Goal: Information Seeking & Learning: Learn about a topic

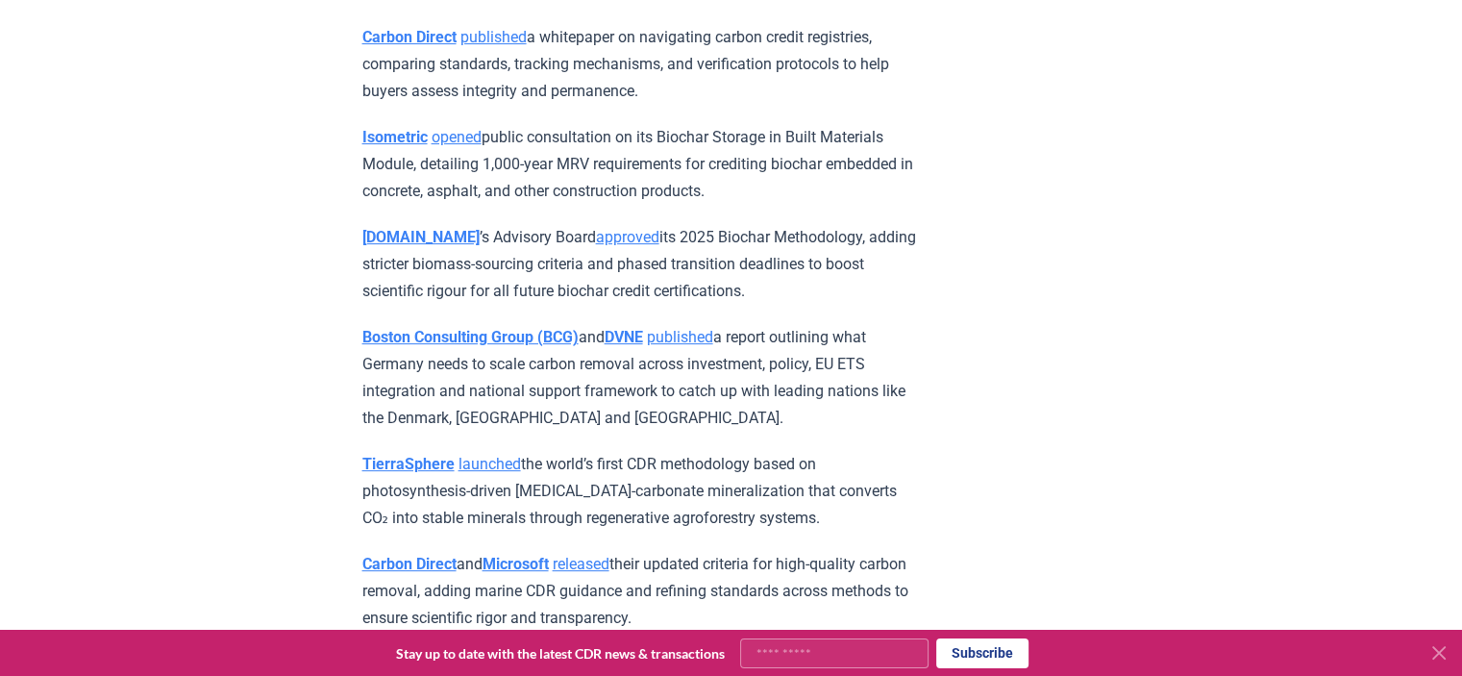
scroll to position [7969, 0]
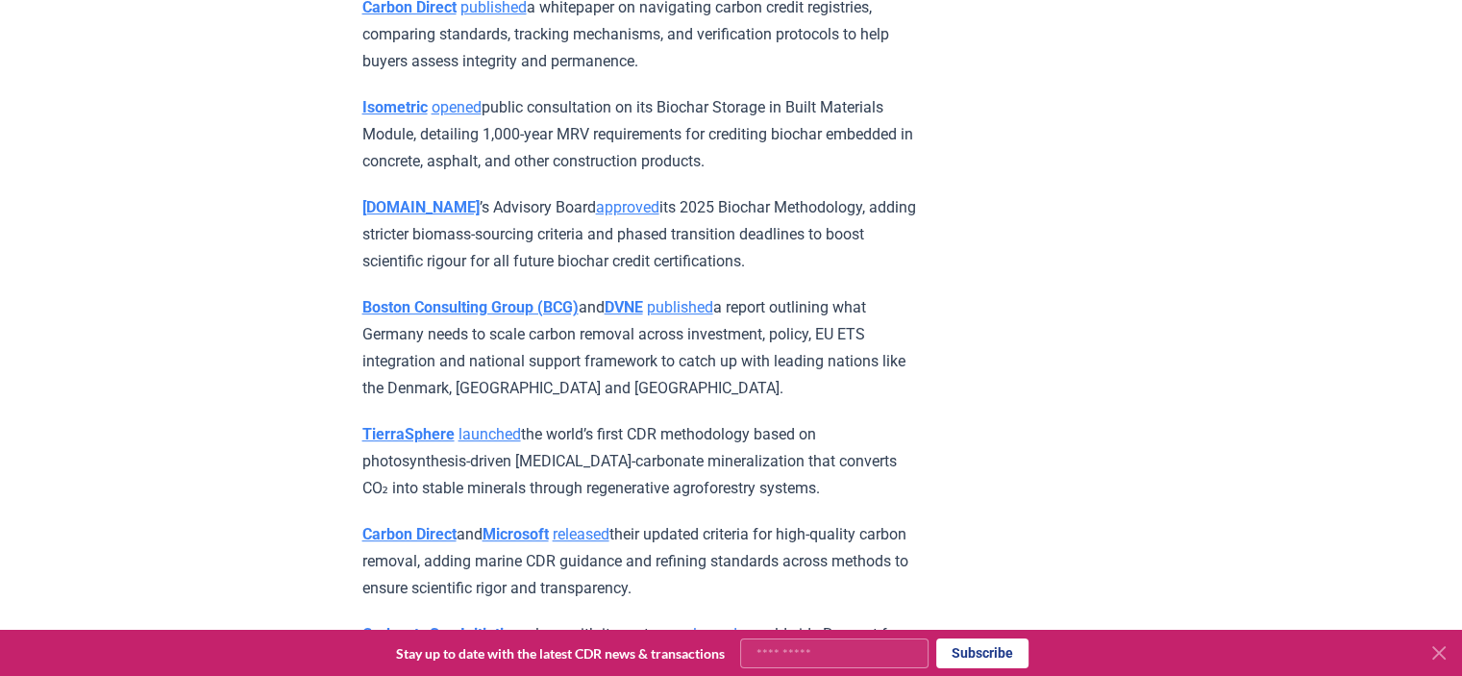
drag, startPoint x: 727, startPoint y: 379, endPoint x: 824, endPoint y: 407, distance: 101.0
click at [824, 175] on p "Isometric opened public consultation on its Biochar Storage in Built Materials …" at bounding box center [643, 134] width 562 height 81
copy p "crediting biochar embedded in concrete, asphalt, and other construction product…"
click at [685, 75] on p "Carbon Direct published a whitepaper on navigating carbon credit registries, co…" at bounding box center [643, 34] width 562 height 81
drag, startPoint x: 676, startPoint y: 348, endPoint x: 413, endPoint y: 380, distance: 264.3
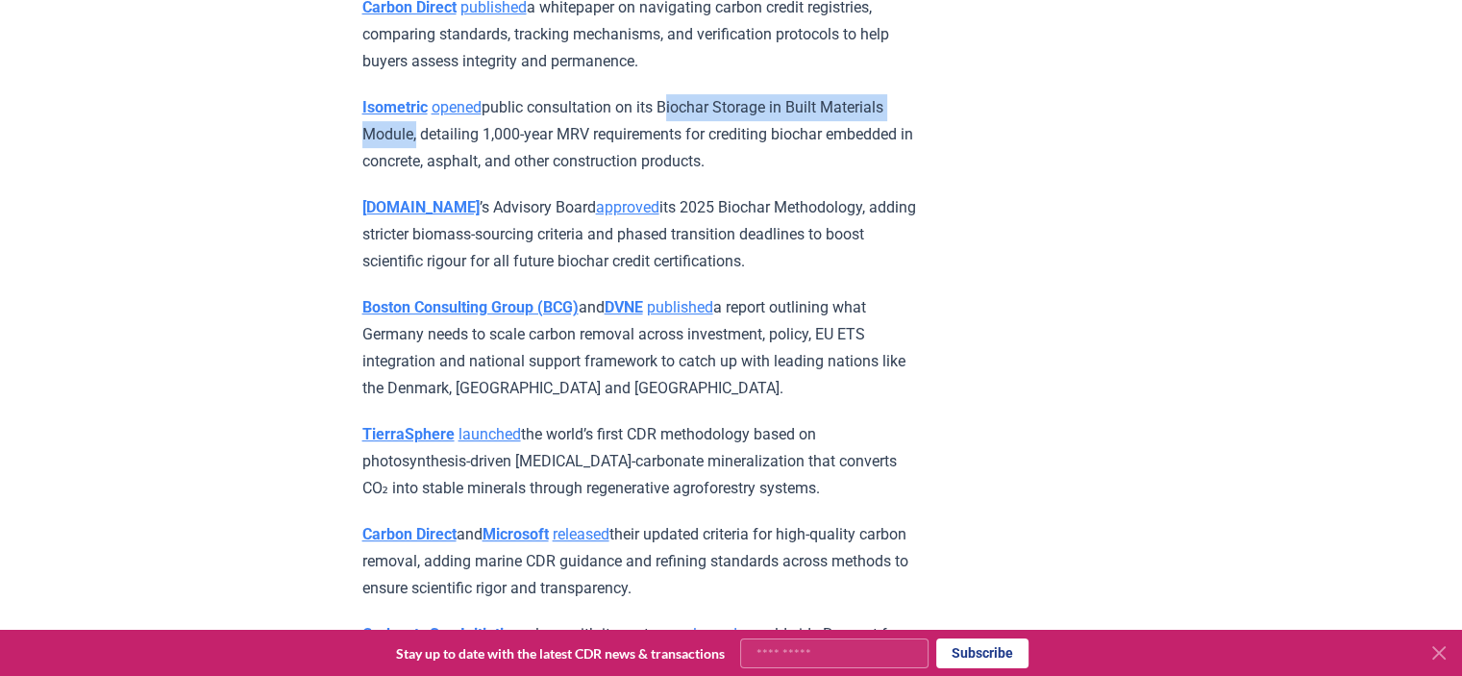
click at [413, 175] on p "Isometric opened public consultation on its Biochar Storage in Built Materials …" at bounding box center [643, 134] width 562 height 81
copy p "Biochar Storage in Built Materials Module"
click at [747, 175] on p "Isometric opened public consultation on its Biochar Storage in Built Materials …" at bounding box center [643, 134] width 562 height 81
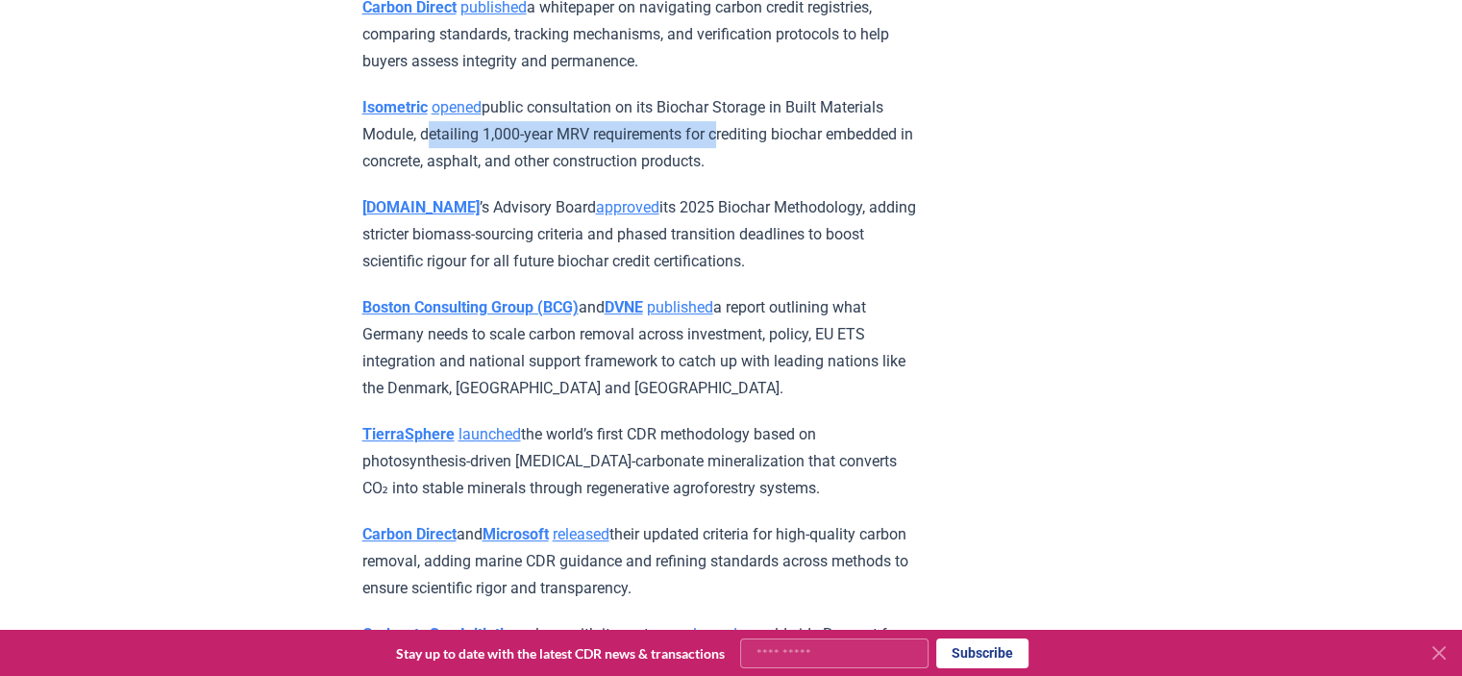
drag, startPoint x: 427, startPoint y: 376, endPoint x: 725, endPoint y: 372, distance: 297.9
click at [725, 175] on p "Isometric opened public consultation on its Biochar Storage in Built Materials …" at bounding box center [643, 134] width 562 height 81
copy p "detailing 1,000-year MRV requirements for"
